Goal: Find specific page/section: Find specific page/section

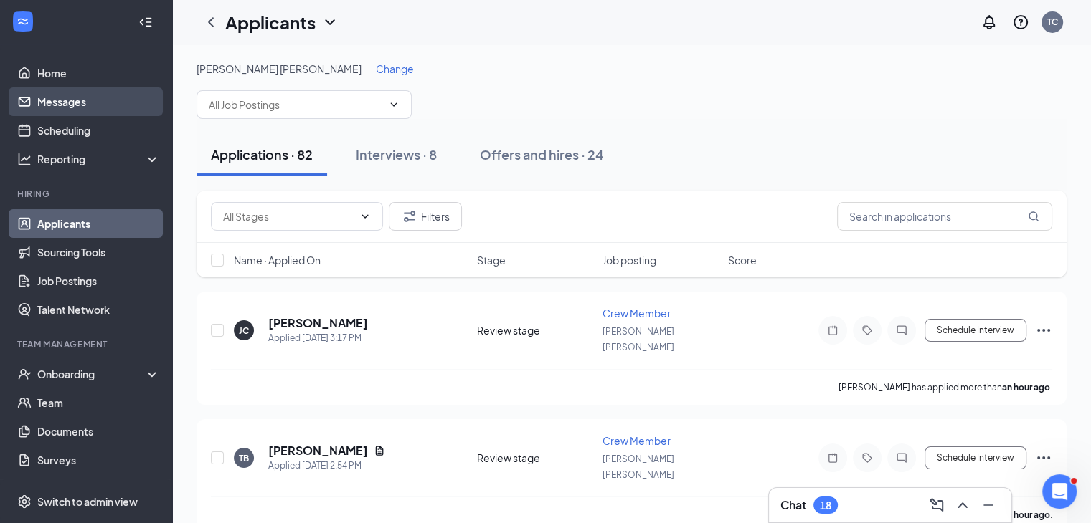
click at [81, 105] on link "Messages" at bounding box center [98, 101] width 123 height 29
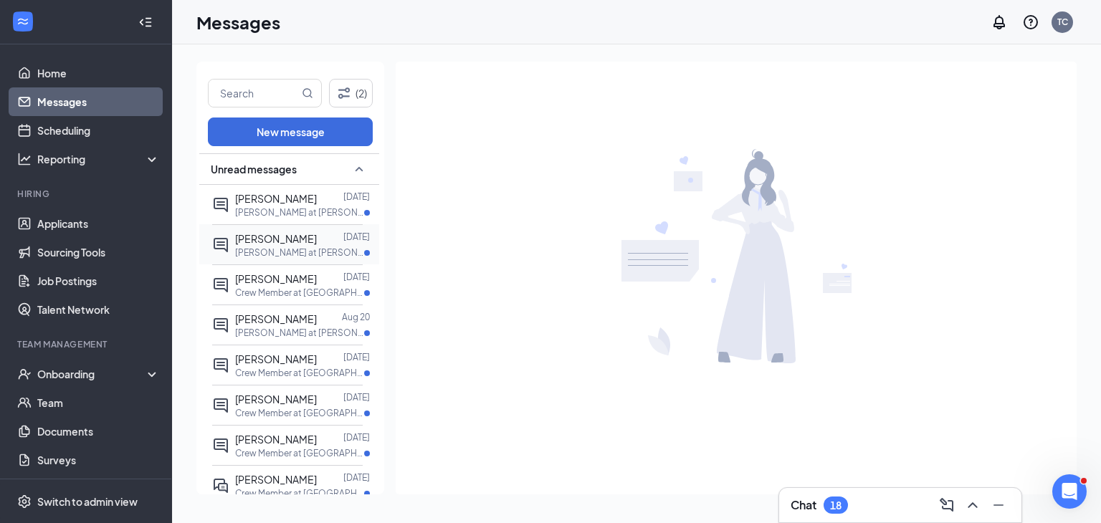
click at [317, 245] on div at bounding box center [330, 239] width 27 height 16
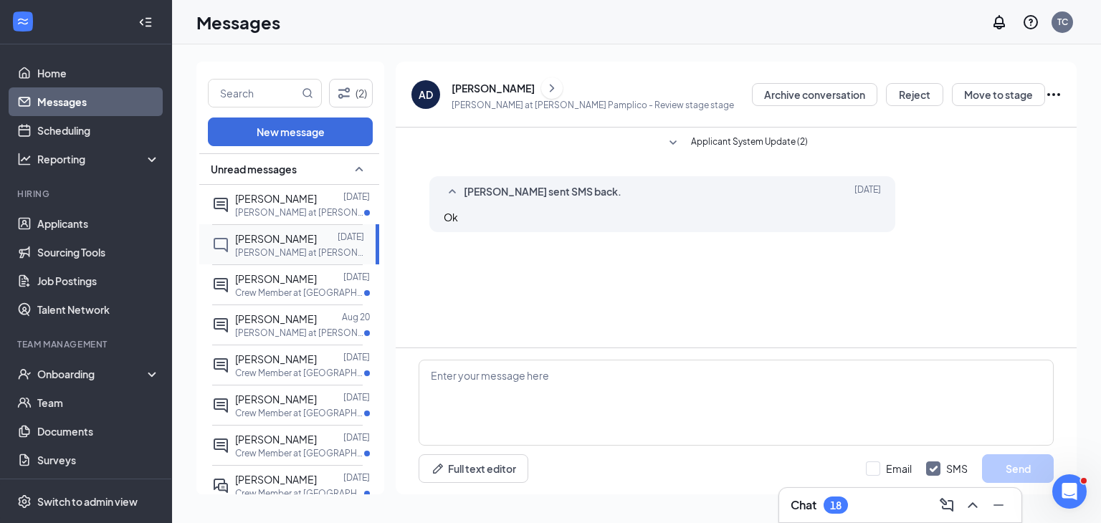
click at [248, 236] on span "[PERSON_NAME]" at bounding box center [276, 238] width 82 height 13
click at [252, 236] on span "[PERSON_NAME]" at bounding box center [276, 238] width 82 height 13
click at [61, 221] on link "Applicants" at bounding box center [98, 223] width 123 height 29
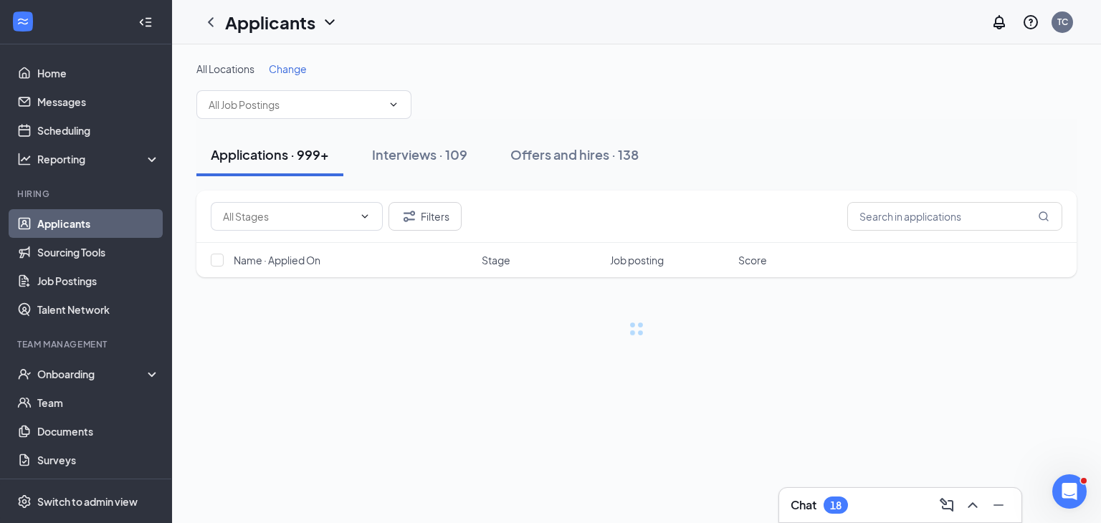
click at [287, 67] on span "Change" at bounding box center [288, 68] width 38 height 13
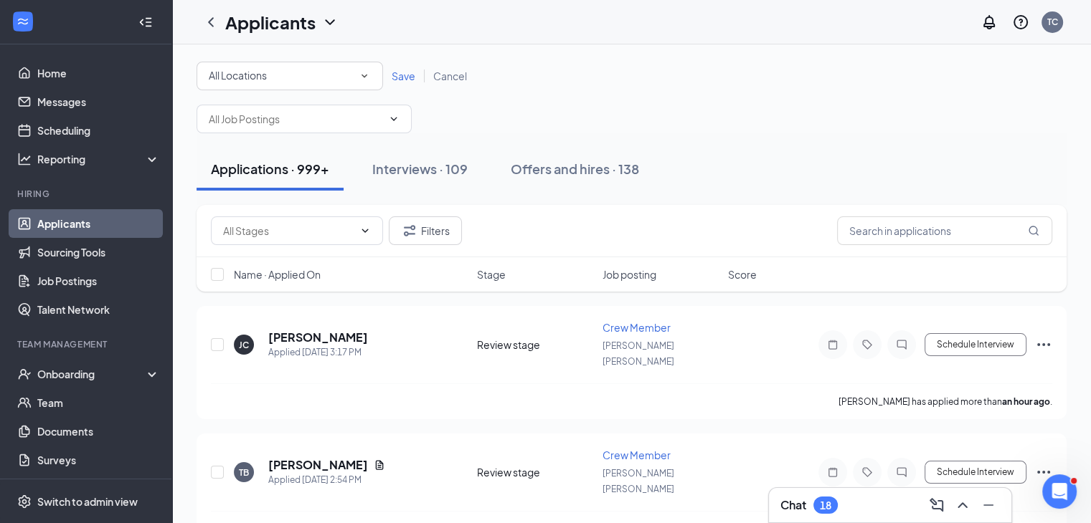
click at [281, 82] on div "All Locations" at bounding box center [290, 75] width 162 height 17
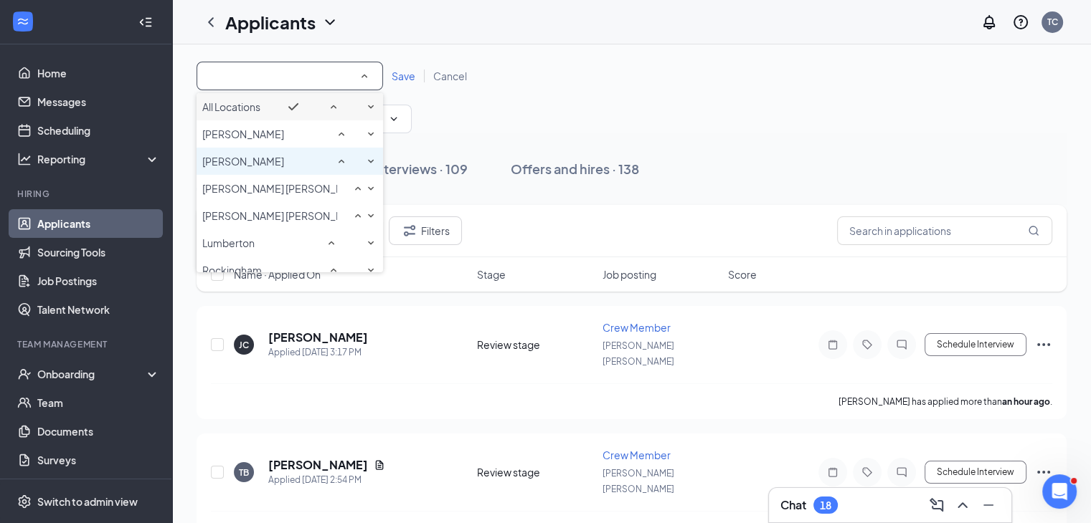
click at [284, 168] on span "[PERSON_NAME]" at bounding box center [243, 161] width 82 height 13
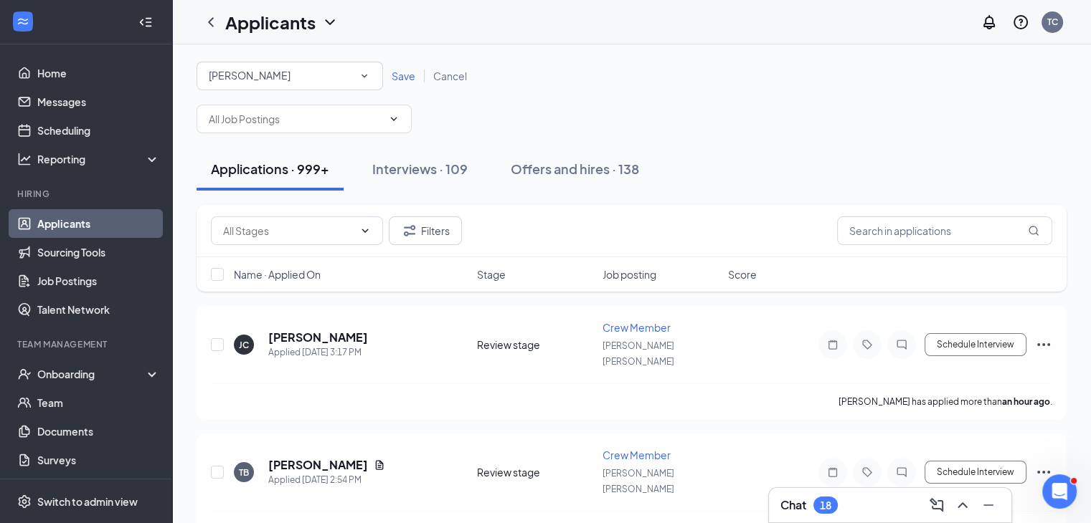
click at [404, 75] on span "Save" at bounding box center [403, 76] width 24 height 13
